Goal: Communication & Community: Answer question/provide support

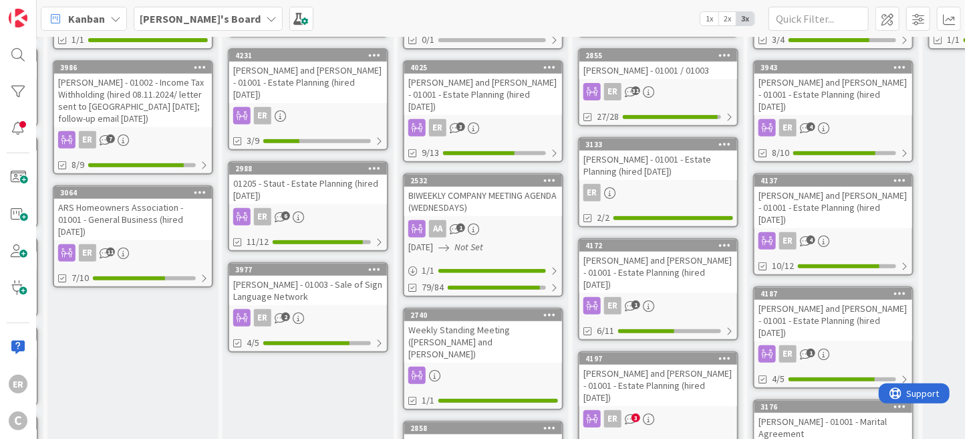
scroll to position [267, 404]
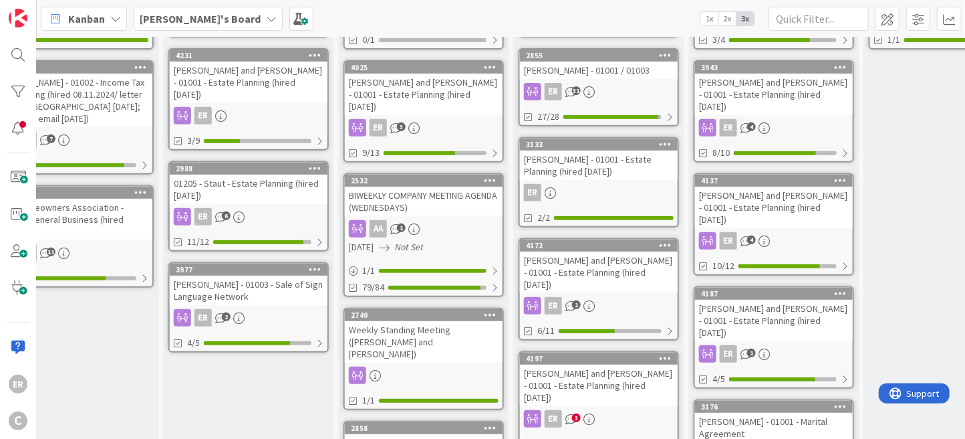
click at [583, 376] on div "[PERSON_NAME] and [PERSON_NAME] - 01001 - Estate Planning (hired [DATE])" at bounding box center [599, 384] width 158 height 41
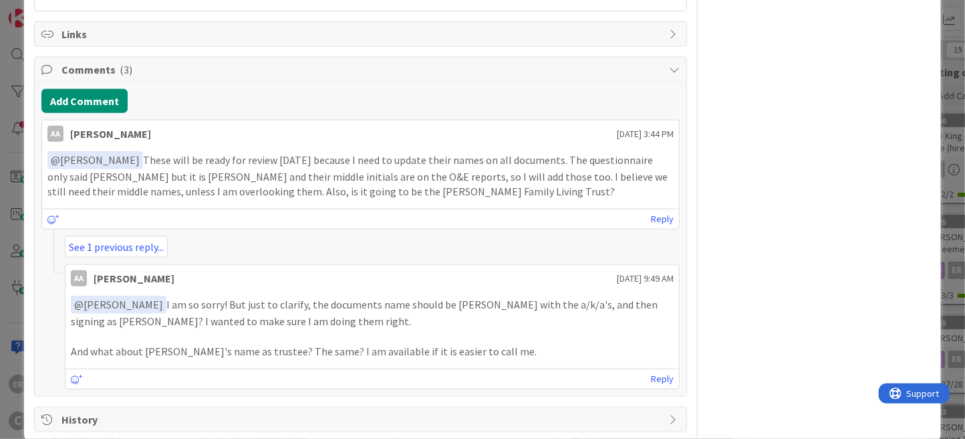
scroll to position [705, 0]
click at [166, 234] on link "See 1 previous reply..." at bounding box center [116, 244] width 103 height 21
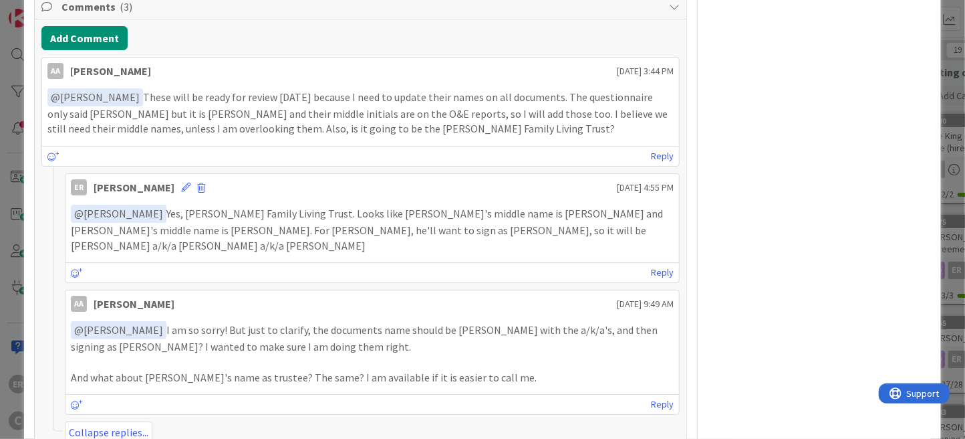
scroll to position [806, 0]
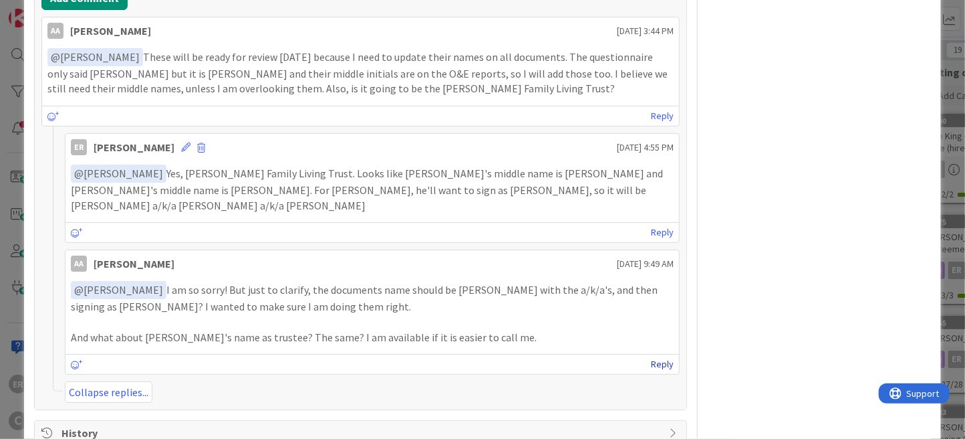
click at [651, 356] on link "Reply" at bounding box center [662, 364] width 23 height 17
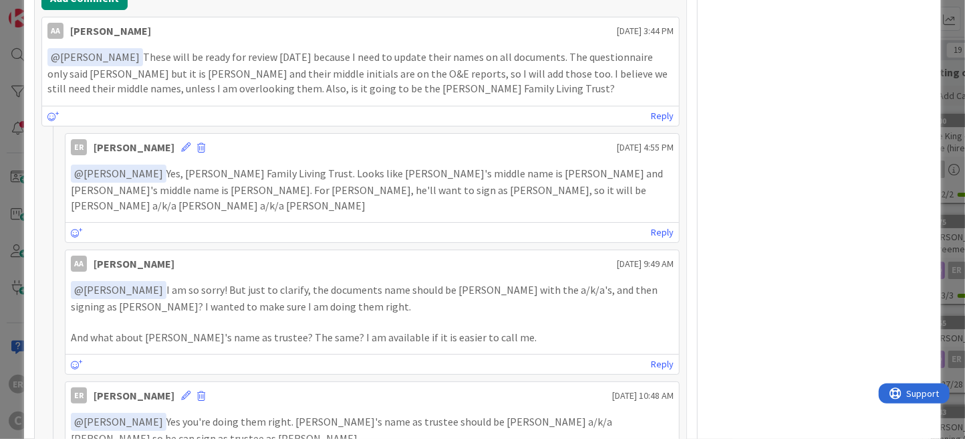
scroll to position [0, 0]
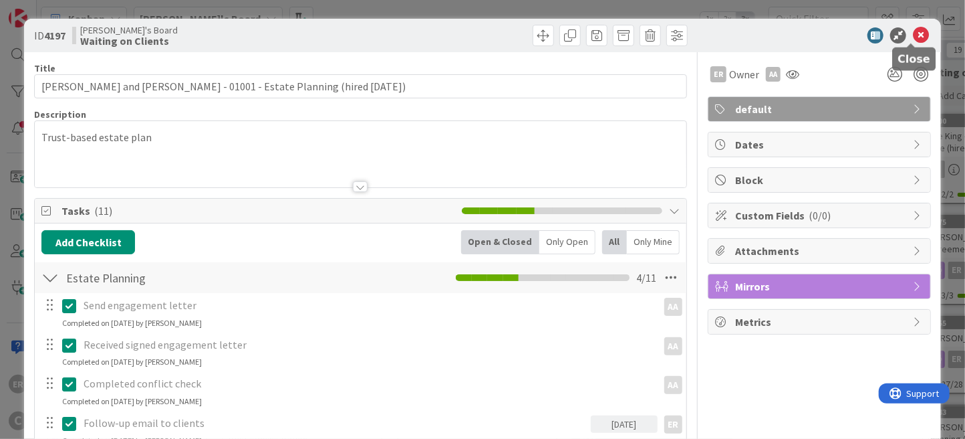
click at [914, 35] on icon at bounding box center [921, 35] width 16 height 16
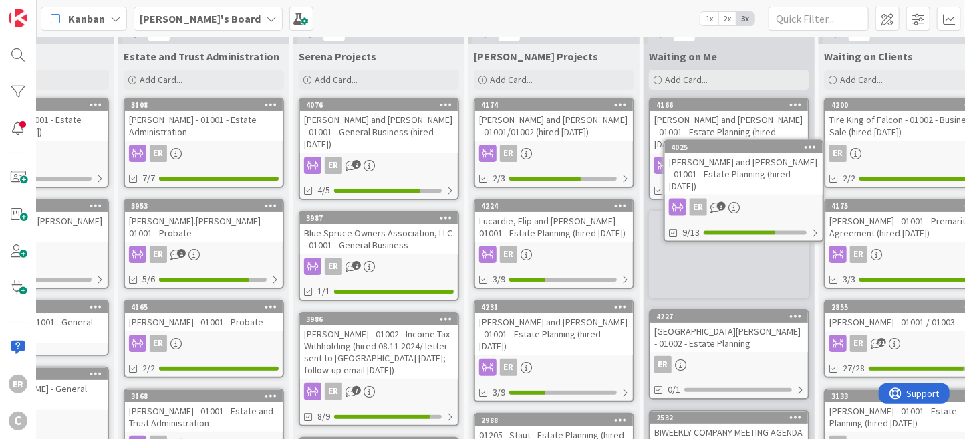
scroll to position [0, 109]
